Goal: Check status

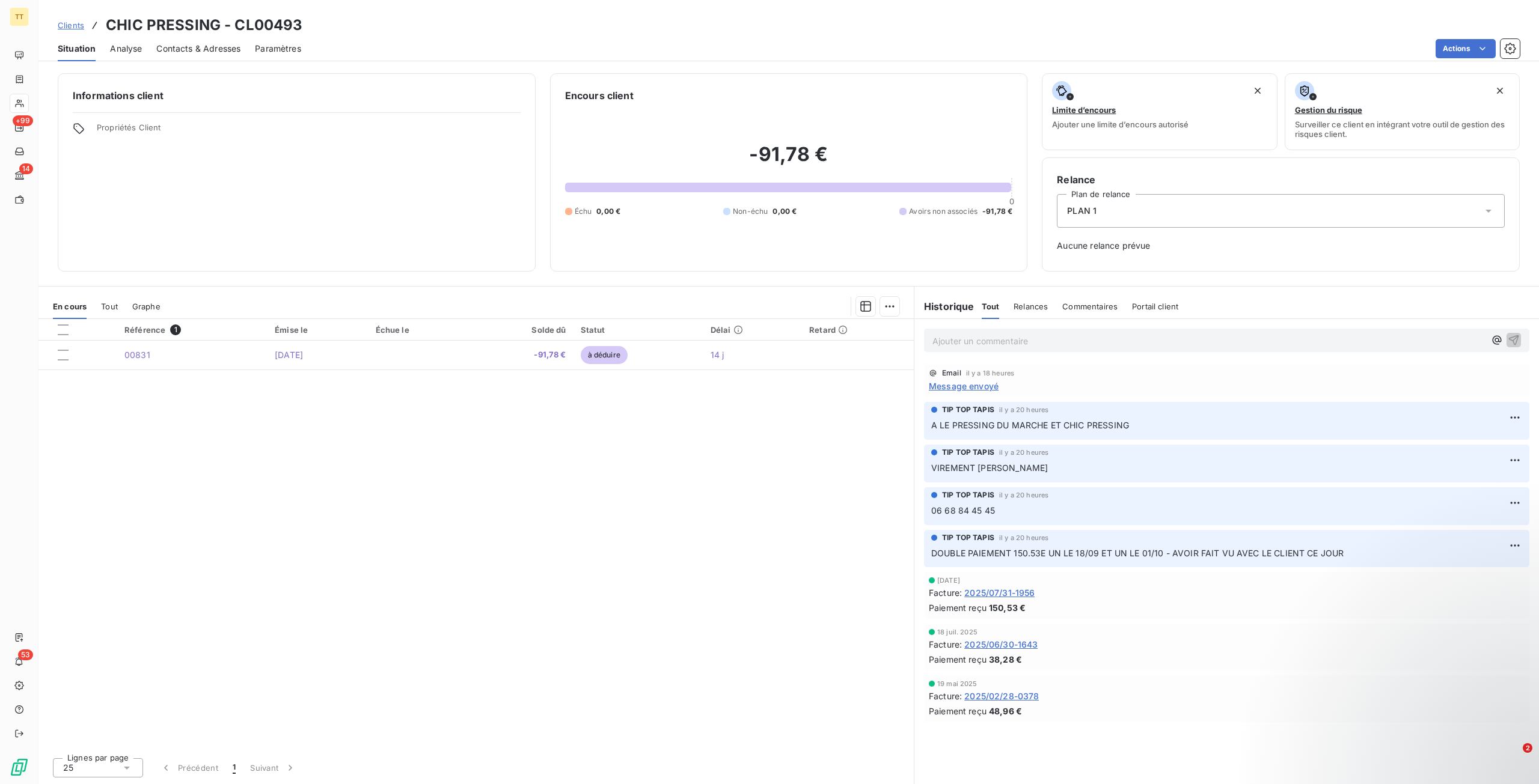
click at [781, 467] on div "Référence 1 Émise le Échue le Solde dû Statut Délai Retard 00831 [DATE] -91,78 …" at bounding box center [475, 534] width 875 height 429
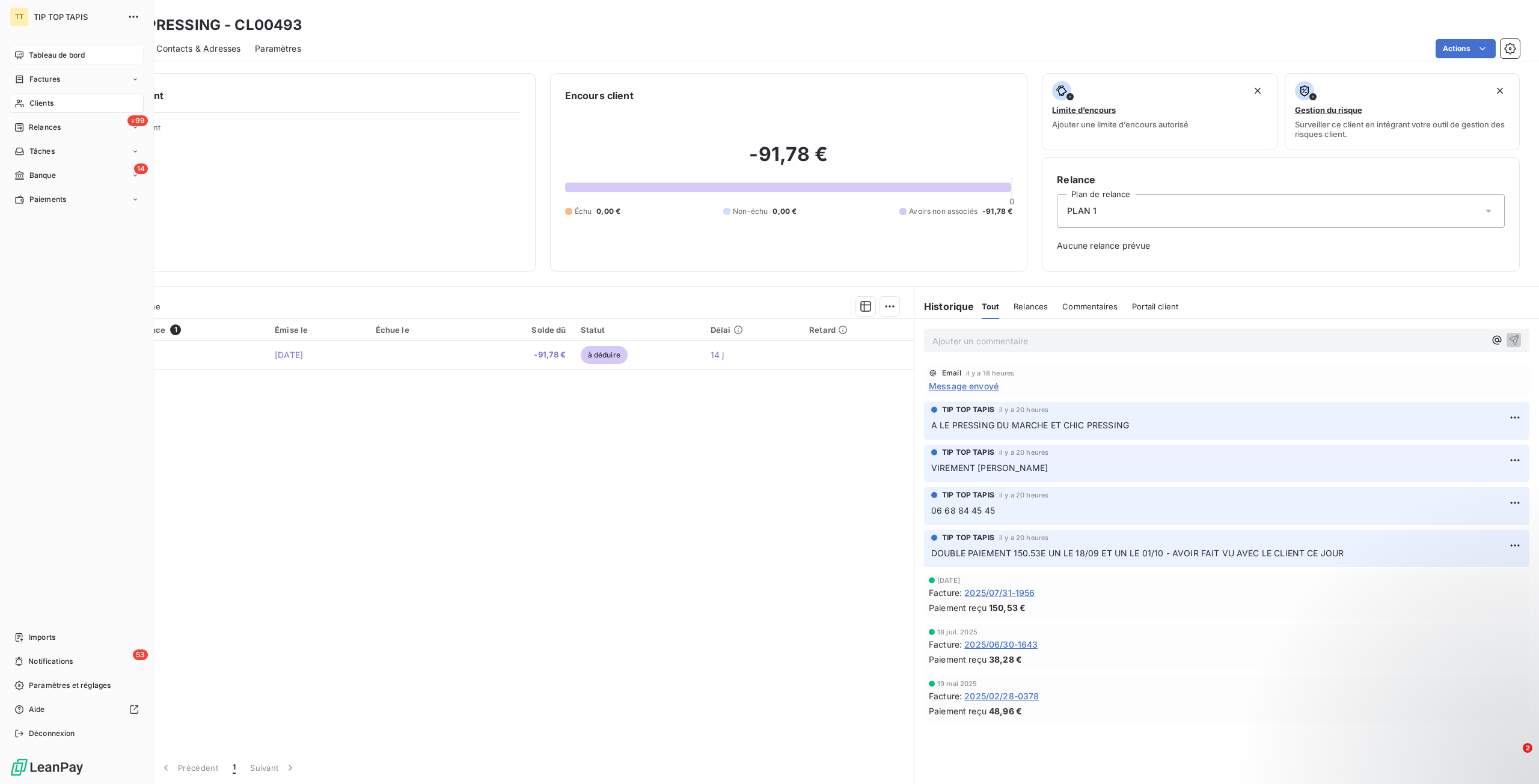
click at [83, 60] on span "Tableau de bord" at bounding box center [56, 55] width 56 height 11
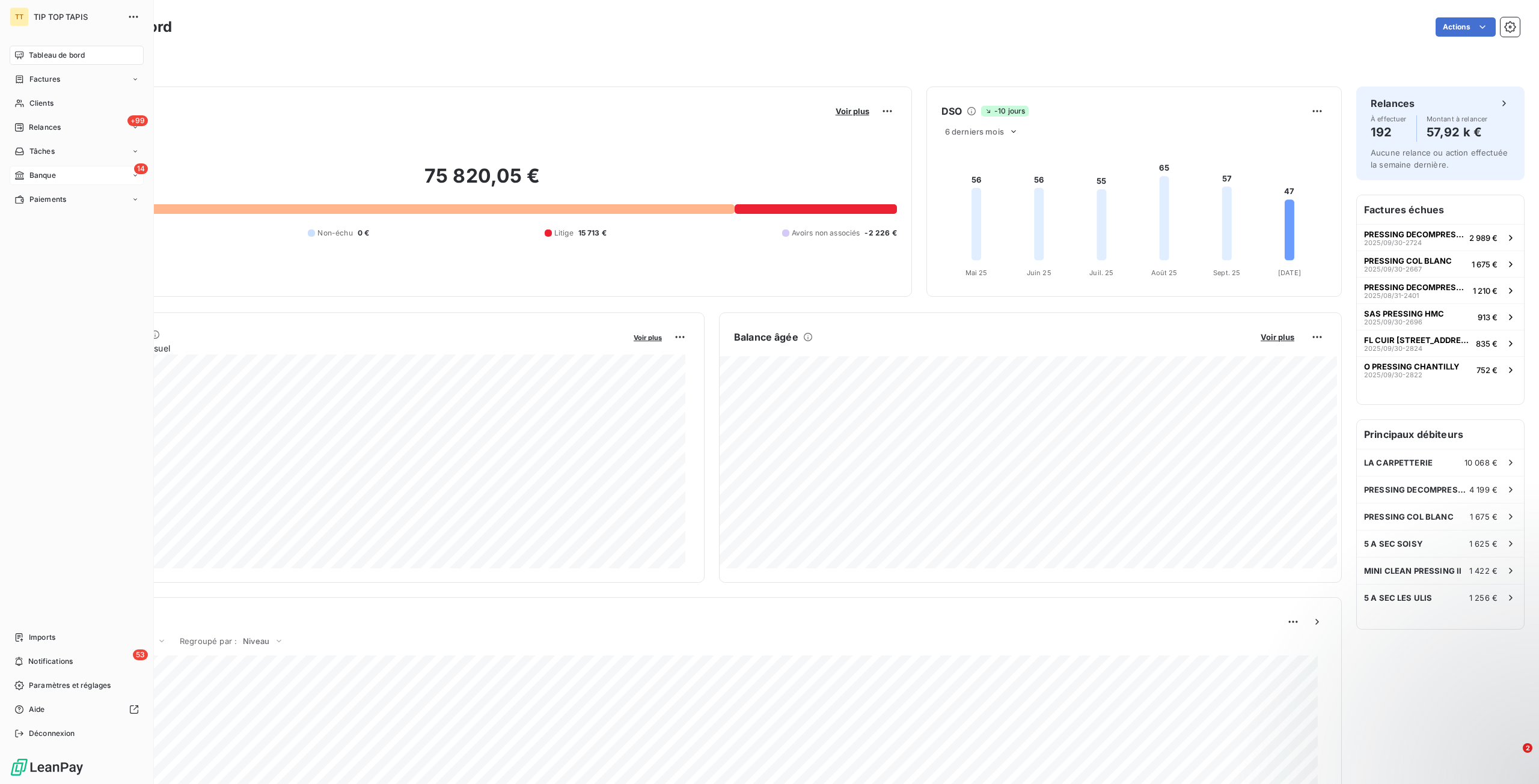
click at [32, 174] on span "Banque" at bounding box center [43, 175] width 27 height 11
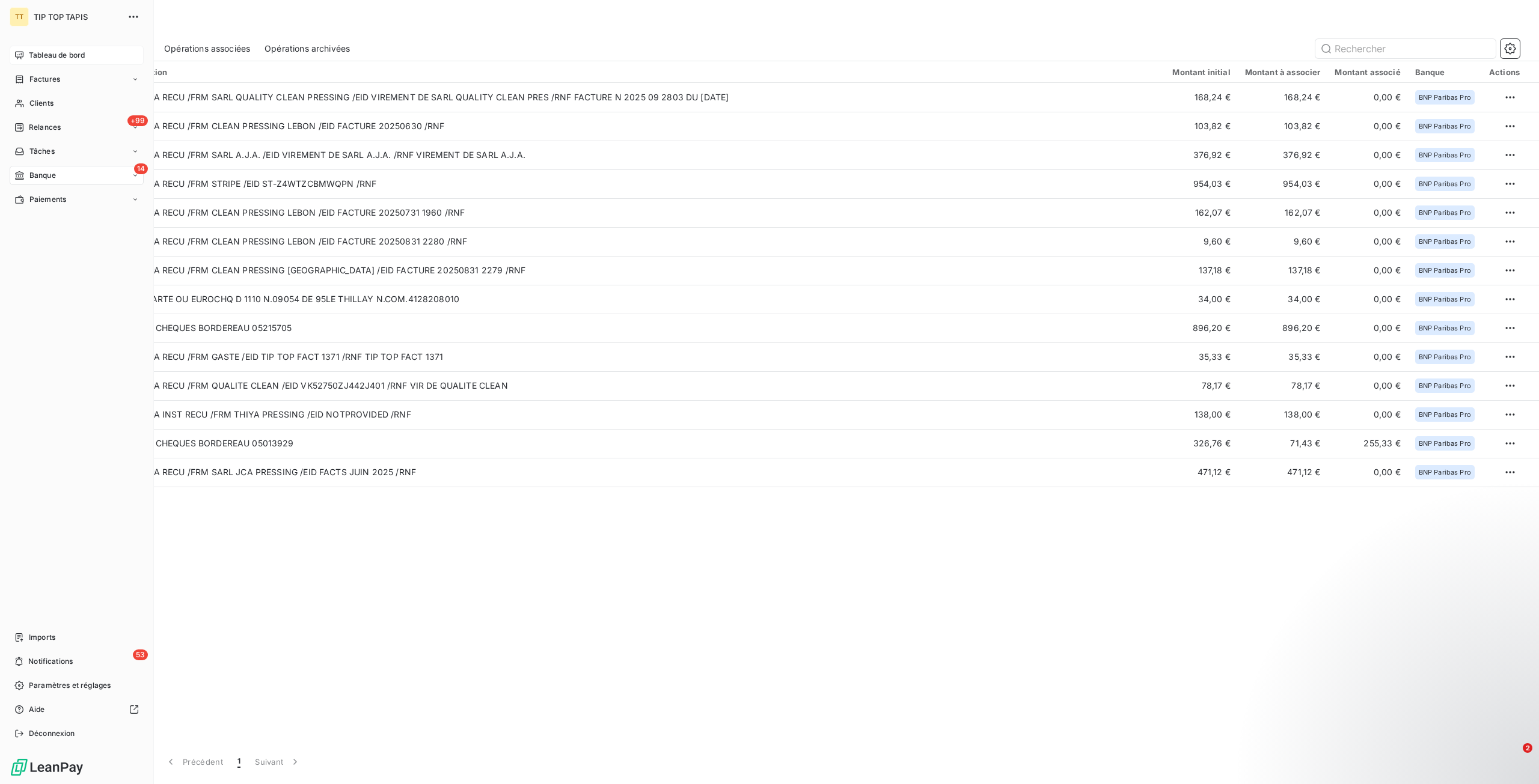
click at [18, 51] on icon at bounding box center [19, 55] width 10 height 10
